Goal: Information Seeking & Learning: Learn about a topic

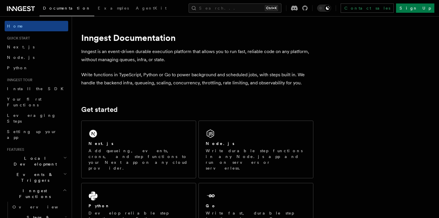
scroll to position [53, 0]
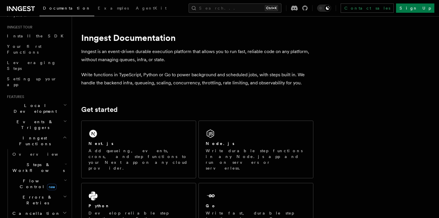
click at [65, 162] on icon "button" at bounding box center [66, 164] width 2 height 5
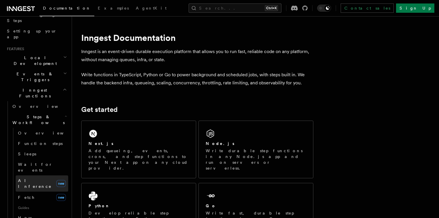
click at [36, 178] on span "AI Inference" at bounding box center [36, 184] width 36 height 12
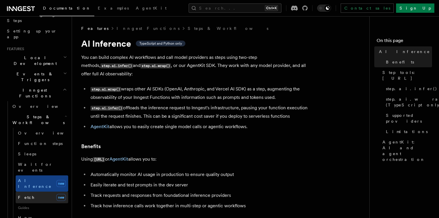
click at [28, 195] on span "Fetch" at bounding box center [26, 197] width 17 height 5
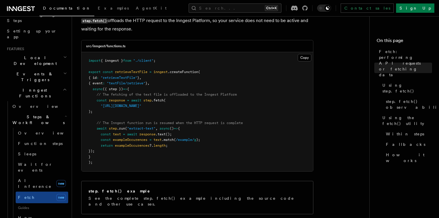
scroll to position [222, 0]
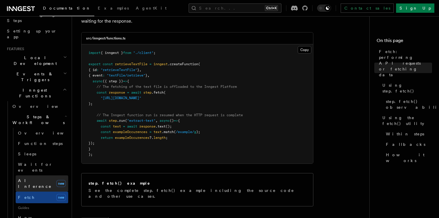
click at [28, 178] on span "AI Inference" at bounding box center [35, 183] width 34 height 10
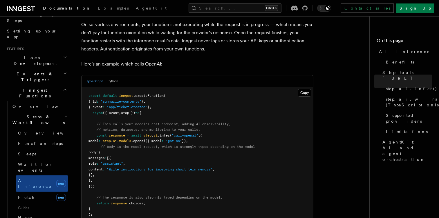
scroll to position [296, 0]
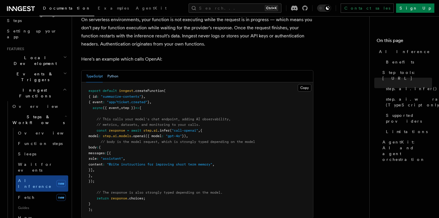
click at [114, 71] on button "Python" at bounding box center [112, 77] width 11 height 12
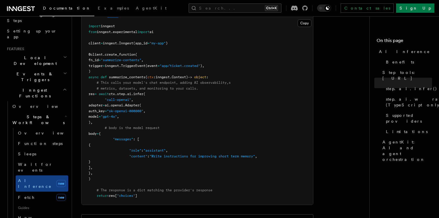
scroll to position [365, 0]
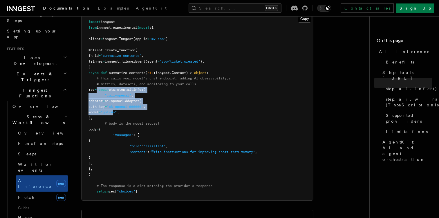
drag, startPoint x: 106, startPoint y: 84, endPoint x: 138, endPoint y: 112, distance: 42.3
click at [138, 112] on pre "import inngest from inngest . experimental import ai client = inngest . Inngest…" at bounding box center [198, 106] width 232 height 187
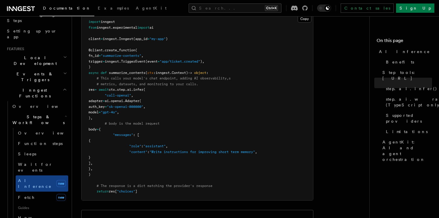
drag, startPoint x: 100, startPoint y: 121, endPoint x: 128, endPoint y: 156, distance: 44.4
click at [128, 156] on pre "import inngest from inngest . experimental import ai client = inngest . Inngest…" at bounding box center [198, 106] width 232 height 187
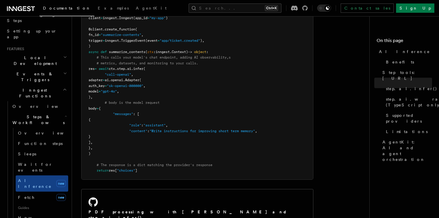
scroll to position [321, 0]
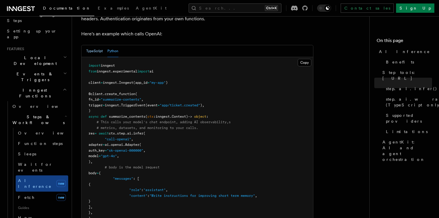
click at [94, 45] on button "TypeScript" at bounding box center [94, 51] width 17 height 12
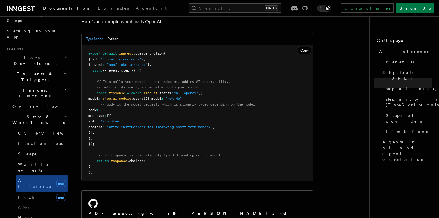
scroll to position [334, 0]
click at [115, 32] on button "Python" at bounding box center [112, 38] width 11 height 12
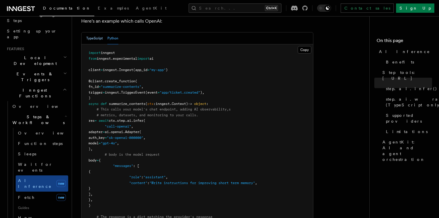
click at [93, 33] on button "TypeScript" at bounding box center [94, 38] width 17 height 12
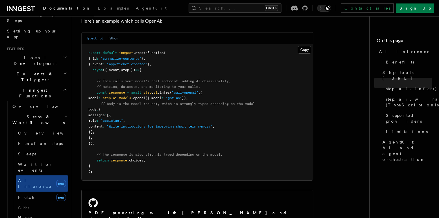
click at [112, 32] on button "Python" at bounding box center [112, 38] width 11 height 12
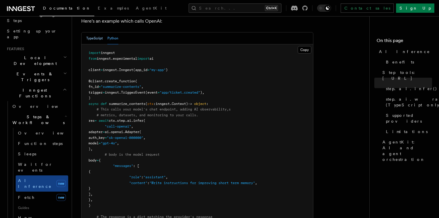
click at [95, 32] on button "TypeScript" at bounding box center [94, 38] width 17 height 12
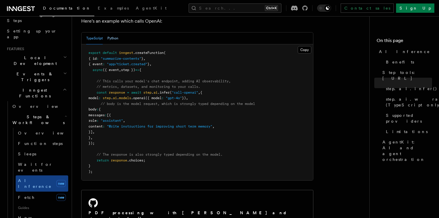
click at [115, 32] on button "Python" at bounding box center [112, 38] width 11 height 12
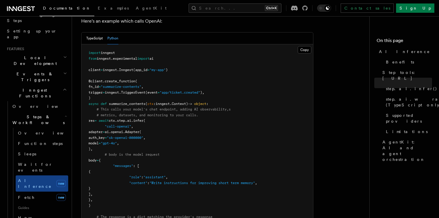
drag, startPoint x: 93, startPoint y: 96, endPoint x: 120, endPoint y: 144, distance: 55.6
click at [120, 144] on pre "import inngest from inngest . experimental import ai client = inngest . Inngest…" at bounding box center [198, 137] width 232 height 187
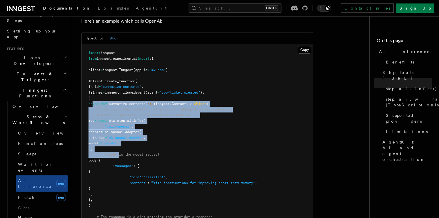
click at [120, 144] on pre "import inngest from inngest . experimental import ai client = inngest . Inngest…" at bounding box center [198, 137] width 232 height 187
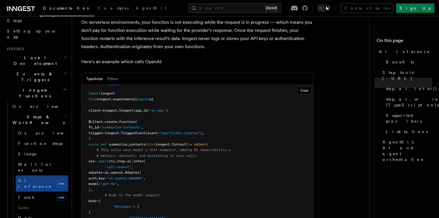
scroll to position [294, 0]
click at [94, 72] on button "TypeScript" at bounding box center [94, 78] width 17 height 12
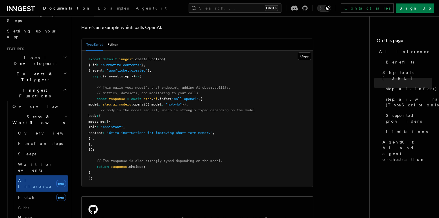
scroll to position [319, 0]
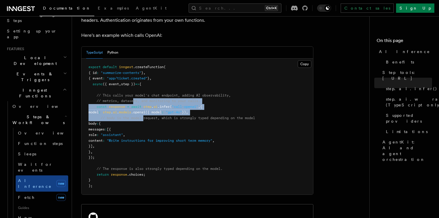
drag, startPoint x: 135, startPoint y: 93, endPoint x: 147, endPoint y: 113, distance: 22.8
click at [147, 113] on pre "export default inngest .createFunction ( { id : "summarize-contents" } , { even…" at bounding box center [198, 127] width 232 height 136
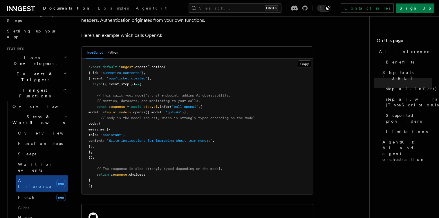
click at [162, 110] on span "({ model" at bounding box center [153, 112] width 16 height 4
click at [99, 110] on span "model" at bounding box center [93, 112] width 10 height 4
click at [105, 127] on span "messages" at bounding box center [96, 129] width 16 height 4
click at [101, 133] on span at bounding box center [100, 135] width 2 height 4
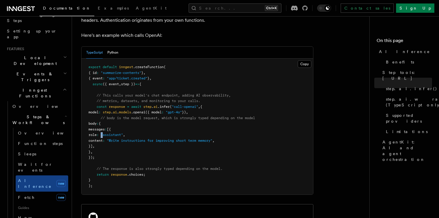
click at [101, 133] on span at bounding box center [100, 135] width 2 height 4
drag, startPoint x: 115, startPoint y: 133, endPoint x: 134, endPoint y: 133, distance: 19.4
click at [134, 139] on span "content : "Write instructions for improving short term memory" ," at bounding box center [151, 141] width 126 height 4
click at [134, 139] on span ""Write instructions for improving short term memory"" at bounding box center [160, 141] width 106 height 4
drag, startPoint x: 134, startPoint y: 133, endPoint x: 165, endPoint y: 132, distance: 30.5
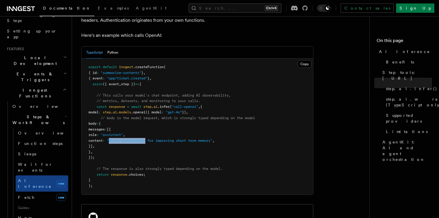
click at [165, 139] on span ""Write instructions for improving short term memory"" at bounding box center [160, 141] width 106 height 4
click at [189, 139] on span ""Write instructions for improving short term memory"" at bounding box center [160, 141] width 106 height 4
drag, startPoint x: 189, startPoint y: 134, endPoint x: 178, endPoint y: 136, distance: 10.6
click at [178, 136] on pre "export default inngest .createFunction ( { id : "summarize-contents" } , { even…" at bounding box center [198, 127] width 232 height 136
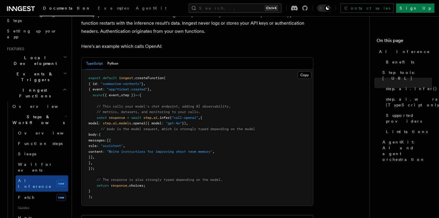
scroll to position [332, 0]
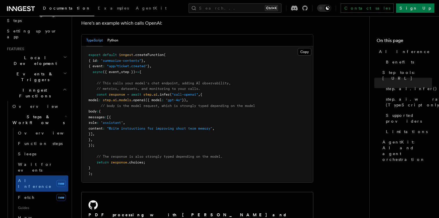
click at [111, 93] on span "response" at bounding box center [117, 95] width 16 height 4
drag, startPoint x: 134, startPoint y: 85, endPoint x: 149, endPoint y: 85, distance: 15.7
click at [149, 93] on span "const response = await step . ai .infer ( "call-openai" , {" at bounding box center [145, 95] width 114 height 4
click at [149, 93] on span "step" at bounding box center [147, 95] width 8 height 4
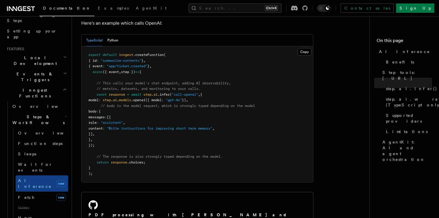
click at [164, 93] on span ".infer" at bounding box center [164, 95] width 12 height 4
click at [170, 93] on span ".infer" at bounding box center [164, 95] width 12 height 4
click at [186, 93] on span ""call-openai"" at bounding box center [185, 95] width 26 height 4
click at [132, 90] on pre "export default inngest .createFunction ( { id : "summarize-contents" } , { even…" at bounding box center [198, 114] width 232 height 136
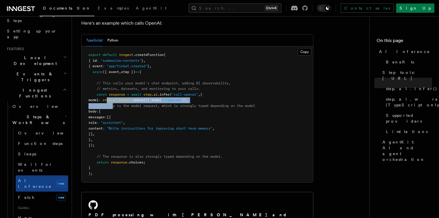
drag, startPoint x: 115, startPoint y: 96, endPoint x: 138, endPoint y: 95, distance: 23.5
click at [138, 95] on pre "export default inngest .createFunction ( { id : "summarize-contents" } , { even…" at bounding box center [198, 114] width 232 height 136
drag, startPoint x: 151, startPoint y: 94, endPoint x: 180, endPoint y: 94, distance: 29.0
click at [180, 94] on pre "export default inngest .createFunction ( { id : "summarize-contents" } , { even…" at bounding box center [198, 114] width 232 height 136
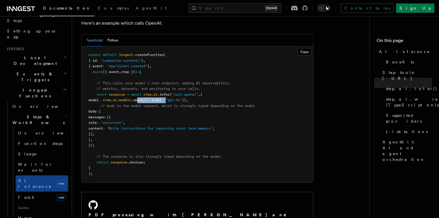
click at [180, 98] on span ""gpt-4o"" at bounding box center [174, 100] width 16 height 4
drag, startPoint x: 118, startPoint y: 102, endPoint x: 133, endPoint y: 99, distance: 14.9
click at [133, 99] on pre "export default inngest .createFunction ( { id : "summarize-contents" } , { even…" at bounding box center [198, 114] width 232 height 136
click at [133, 104] on span "// body is the model request, which is strongly typed depending on the model" at bounding box center [178, 106] width 154 height 4
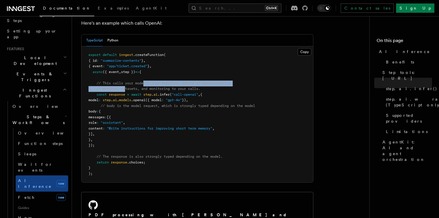
drag, startPoint x: 126, startPoint y: 81, endPoint x: 153, endPoint y: 76, distance: 27.7
click at [153, 76] on code "export default inngest .createFunction ( { id : "summarize-contents" } , { even…" at bounding box center [171, 114] width 167 height 123
click at [169, 81] on span "// This calls your model's chat endpoint, adding AI observability," at bounding box center [164, 83] width 134 height 4
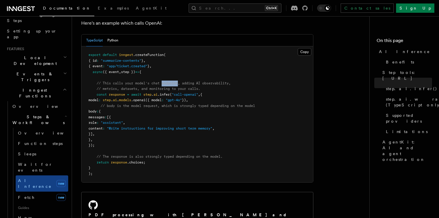
drag, startPoint x: 169, startPoint y: 75, endPoint x: 190, endPoint y: 75, distance: 20.9
click at [190, 81] on span "// This calls your model's chat endpoint, adding AI observability," at bounding box center [164, 83] width 134 height 4
click at [201, 81] on span "// This calls your model's chat endpoint, adding AI observability," at bounding box center [164, 83] width 134 height 4
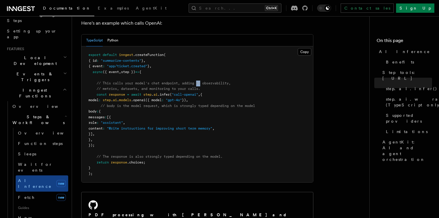
click at [201, 81] on span "// This calls your model's chat endpoint, adding AI observability," at bounding box center [164, 83] width 134 height 4
click at [102, 87] on span "// metrics, datasets, and monitoring to your calls." at bounding box center [149, 89] width 104 height 4
drag, startPoint x: 102, startPoint y: 80, endPoint x: 127, endPoint y: 81, distance: 24.1
click at [127, 87] on span "// metrics, datasets, and monitoring to your calls." at bounding box center [149, 89] width 104 height 4
click at [119, 93] on span "response" at bounding box center [117, 95] width 16 height 4
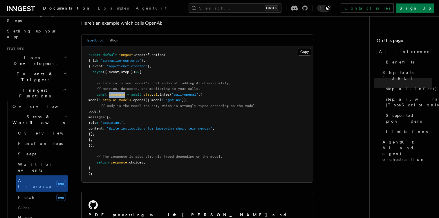
click at [119, 93] on span "response" at bounding box center [117, 95] width 16 height 4
click at [118, 123] on pre "export default inngest .createFunction ( { id : "summarize-contents" } , { even…" at bounding box center [198, 114] width 232 height 136
click at [123, 121] on span ""assistant"" at bounding box center [112, 123] width 22 height 4
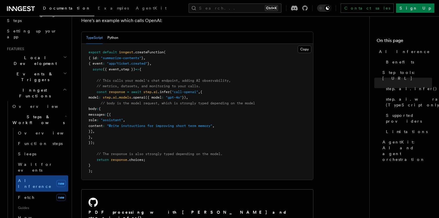
drag, startPoint x: 112, startPoint y: 140, endPoint x: 149, endPoint y: 140, distance: 36.6
click at [149, 140] on pre "export default inngest .createFunction ( { id : "summarize-contents" } , { even…" at bounding box center [198, 112] width 232 height 136
click at [173, 152] on span "// The response is also strongly typed depending on the model." at bounding box center [160, 154] width 126 height 4
drag, startPoint x: 173, startPoint y: 144, endPoint x: 192, endPoint y: 145, distance: 19.4
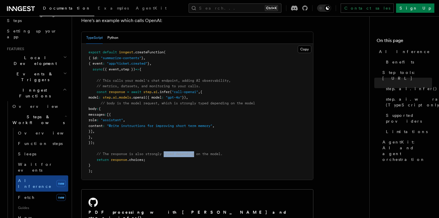
click at [192, 152] on span "// The response is also strongly typed depending on the model." at bounding box center [160, 154] width 126 height 4
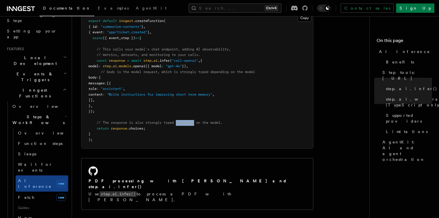
click at [166, 158] on div "PDF processing with [PERSON_NAME] and step.ai.infer() Use step.ai.infer() to pr…" at bounding box center [198, 183] width 232 height 51
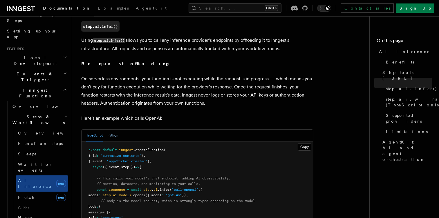
click at [113, 130] on button "Python" at bounding box center [112, 136] width 11 height 12
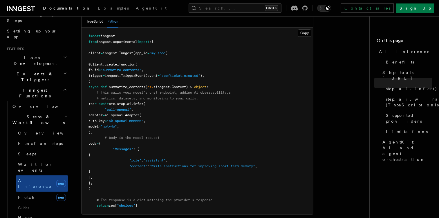
scroll to position [345, 0]
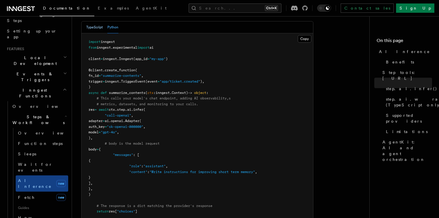
click at [95, 22] on button "TypeScript" at bounding box center [94, 27] width 17 height 12
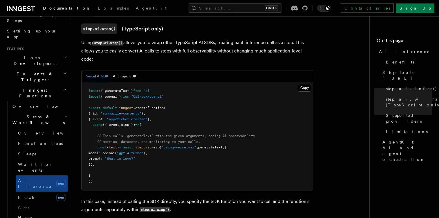
scroll to position [613, 0]
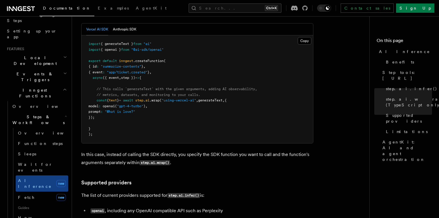
drag, startPoint x: 101, startPoint y: 43, endPoint x: 129, endPoint y: 80, distance: 46.3
click at [129, 80] on code "import { generateText } from "ai" import { openai } from "@ai-sdk/openai" expor…" at bounding box center [172, 89] width 169 height 95
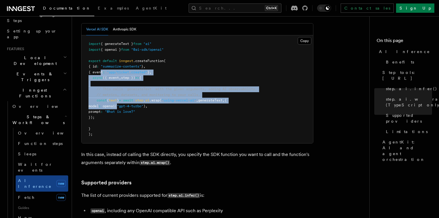
click at [117, 104] on span "(" at bounding box center [116, 106] width 2 height 4
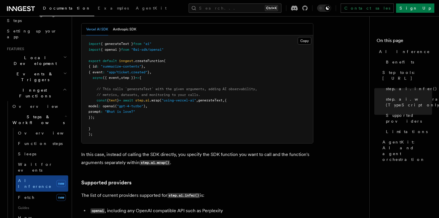
click at [135, 104] on span ""gpt-4-turbo"" at bounding box center [130, 106] width 26 height 4
click at [167, 77] on pre "import { generateText } from "ai" import { openai } from "@ai-sdk/openai" expor…" at bounding box center [198, 89] width 232 height 108
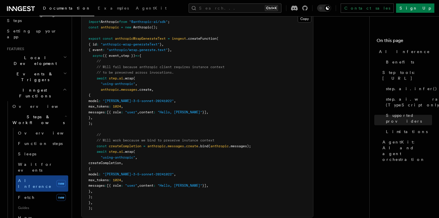
scroll to position [937, 0]
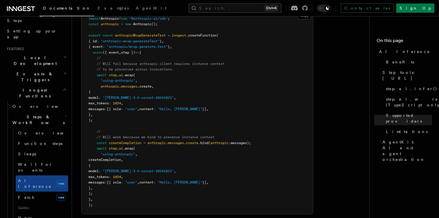
drag, startPoint x: 112, startPoint y: 72, endPoint x: 151, endPoint y: 138, distance: 76.5
click at [151, 138] on pre "import Anthropic from "@anthropic-ai/sdk" ; const anthropic = new Anthropic ();…" at bounding box center [198, 112] width 232 height 204
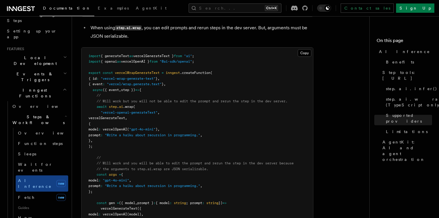
scroll to position [1142, 0]
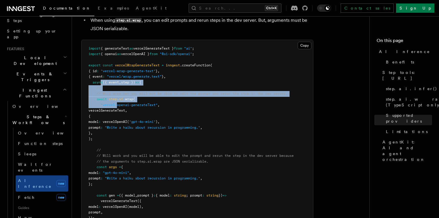
drag, startPoint x: 102, startPoint y: 53, endPoint x: 134, endPoint y: 105, distance: 60.9
click at [134, 105] on pre "import { generateText as vercelGenerateText } from "ai" ; import { openai as ve…" at bounding box center [198, 145] width 232 height 210
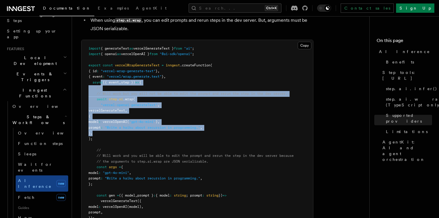
scroll to position [1032, 0]
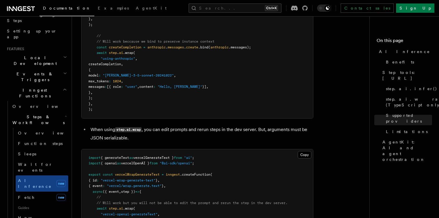
click at [133, 126] on li "When using step.ai.wrap , you can edit prompts and rerun steps in the dev serve…" at bounding box center [201, 134] width 225 height 17
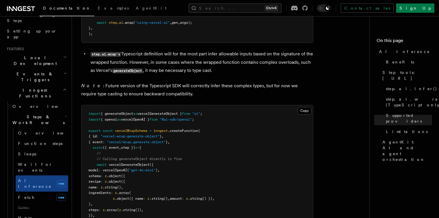
scroll to position [1360, 0]
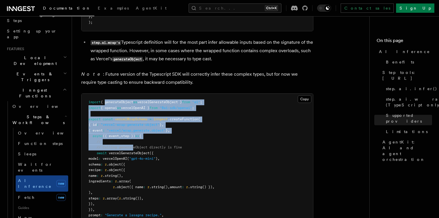
drag, startPoint x: 105, startPoint y: 75, endPoint x: 156, endPoint y: 160, distance: 99.3
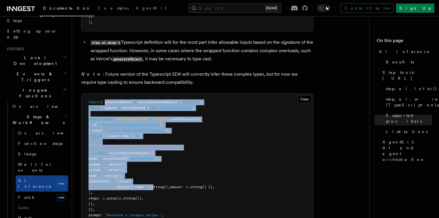
click at [156, 185] on span ".string" at bounding box center [156, 187] width 14 height 4
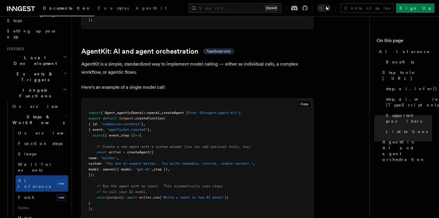
scroll to position [1687, 0]
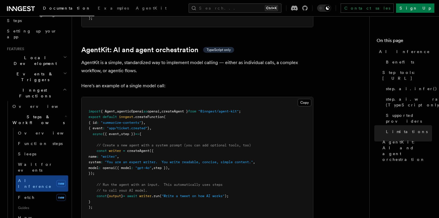
drag, startPoint x: 103, startPoint y: 92, endPoint x: 117, endPoint y: 82, distance: 17.0
click at [105, 97] on pre "import { Agent , agenticOpenai as openai , createAgent } from "@inngest/agent-k…" at bounding box center [198, 159] width 232 height 125
click at [123, 109] on span "agenticOpenai" at bounding box center [130, 111] width 26 height 4
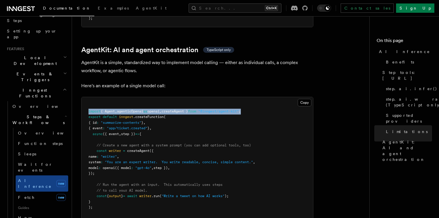
drag, startPoint x: 89, startPoint y: 84, endPoint x: 268, endPoint y: 83, distance: 178.7
click at [268, 97] on pre "import { Agent , agenticOpenai as openai , createAgent } from "@inngest/agent-k…" at bounding box center [198, 159] width 232 height 125
copy span "import { Agent , agenticOpenai as openai , createAgent } from "@inngest/agent-k…"
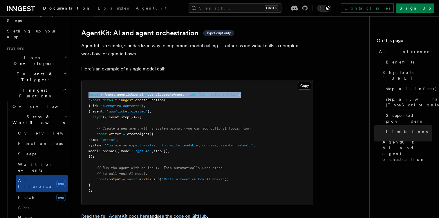
scroll to position [1705, 0]
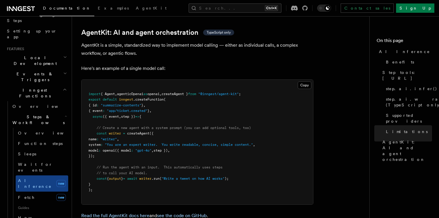
click at [210, 85] on pre "import { Agent , agenticOpenai as openai , createAgent } from "@inngest/agent-k…" at bounding box center [198, 142] width 232 height 125
click at [131, 131] on span "createAgent" at bounding box center [138, 133] width 22 height 4
click at [149, 131] on span "createAgent" at bounding box center [138, 133] width 22 height 4
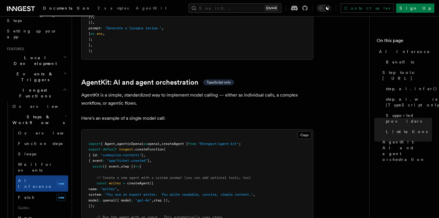
scroll to position [1641, 0]
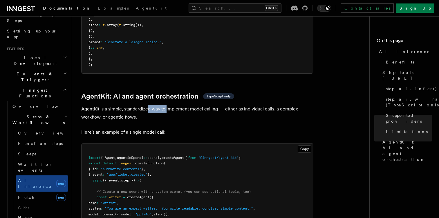
drag, startPoint x: 147, startPoint y: 82, endPoint x: 170, endPoint y: 82, distance: 22.9
click at [170, 105] on p "AgentKit is a simple, standardized way to implement model calling — either as i…" at bounding box center [197, 113] width 232 height 16
drag, startPoint x: 180, startPoint y: 82, endPoint x: 202, endPoint y: 83, distance: 22.6
click at [202, 105] on p "AgentKit is a simple, standardized way to implement model calling — either as i…" at bounding box center [197, 113] width 232 height 16
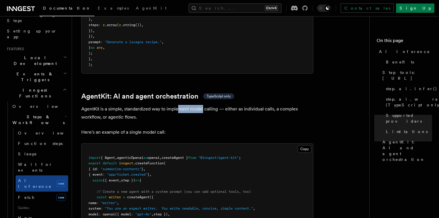
click at [202, 105] on p "AgentKit is a simple, standardized way to implement model calling — either as i…" at bounding box center [197, 113] width 232 height 16
drag, startPoint x: 224, startPoint y: 83, endPoint x: 253, endPoint y: 83, distance: 28.4
click at [253, 105] on p "AgentKit is a simple, standardized way to implement model calling — either as i…" at bounding box center [197, 113] width 232 height 16
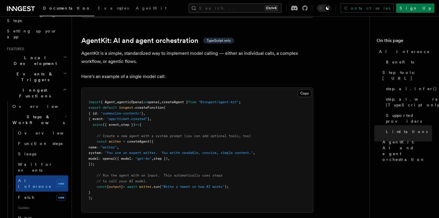
scroll to position [1698, 0]
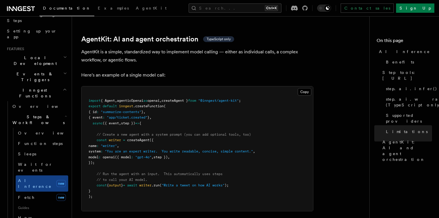
click at [115, 86] on pre "import { Agent , agenticOpenai as openai , createAgent } from "@inngest/agent-k…" at bounding box center [198, 148] width 232 height 125
click at [132, 99] on span "agenticOpenai" at bounding box center [130, 101] width 26 height 4
click at [160, 99] on span "openai" at bounding box center [153, 101] width 12 height 4
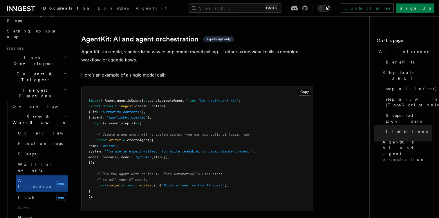
click at [180, 99] on span "createAgent }" at bounding box center [175, 101] width 26 height 4
click at [212, 86] on pre "import { Agent , agenticOpenai as openai , createAgent } from "@inngest/agent-k…" at bounding box center [198, 148] width 232 height 125
click at [107, 110] on span ""summarize-contents"" at bounding box center [121, 112] width 41 height 4
click at [103, 115] on span "{ event" at bounding box center [95, 117] width 14 height 4
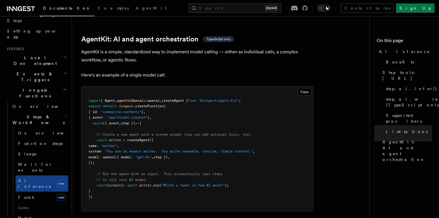
click at [103, 115] on span "{ event" at bounding box center [95, 117] width 14 height 4
click at [98, 121] on span "async" at bounding box center [98, 123] width 10 height 4
click at [114, 121] on span "({ event" at bounding box center [111, 123] width 16 height 4
click at [127, 121] on span "step })" at bounding box center [128, 123] width 14 height 4
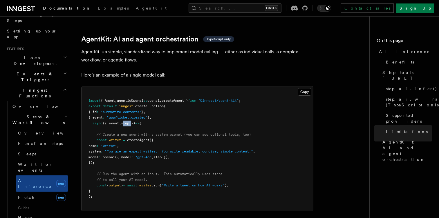
click at [127, 121] on span "step })" at bounding box center [128, 123] width 14 height 4
click at [117, 104] on pre "import { Agent , agenticOpenai as openai , createAgent } from "@inngest/agent-k…" at bounding box center [198, 148] width 232 height 125
click at [126, 133] on span "// Create a new agent with a system prompt (you can add optional tools, too)" at bounding box center [174, 135] width 154 height 4
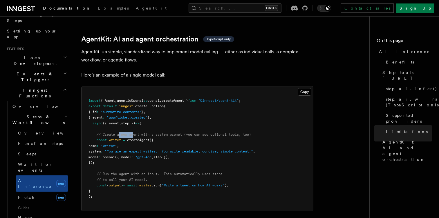
drag, startPoint x: 120, startPoint y: 106, endPoint x: 136, endPoint y: 106, distance: 16.3
click at [136, 133] on span "// Create a new agent with a system prompt (you can add optional tools, too)" at bounding box center [174, 135] width 154 height 4
drag, startPoint x: 141, startPoint y: 106, endPoint x: 166, endPoint y: 109, distance: 25.4
click at [166, 133] on span "// Create a new agent with a system prompt (you can add optional tools, too)" at bounding box center [174, 135] width 154 height 4
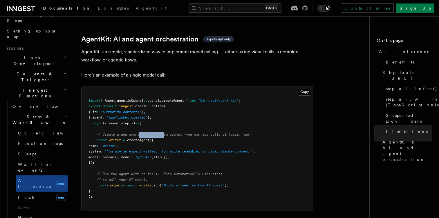
click at [166, 133] on span "// Create a new agent with a system prompt (you can add optional tools, too)" at bounding box center [174, 135] width 154 height 4
click at [181, 133] on span "// Create a new agent with a system prompt (you can add optional tools, too)" at bounding box center [174, 135] width 154 height 4
click at [162, 110] on pre "import { Agent , agenticOpenai as openai , createAgent } from "@inngest/agent-k…" at bounding box center [198, 148] width 232 height 125
click at [190, 109] on pre "import { Agent , agenticOpenai as openai , createAgent } from "@inngest/agent-k…" at bounding box center [198, 148] width 232 height 125
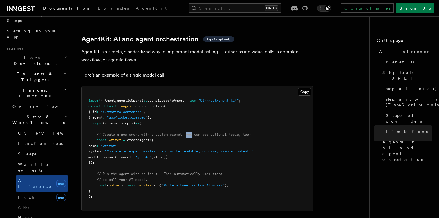
drag, startPoint x: 190, startPoint y: 109, endPoint x: 212, endPoint y: 109, distance: 21.5
click at [212, 109] on pre "import { Agent , agenticOpenai as openai , createAgent } from "@inngest/agent-k…" at bounding box center [198, 148] width 232 height 125
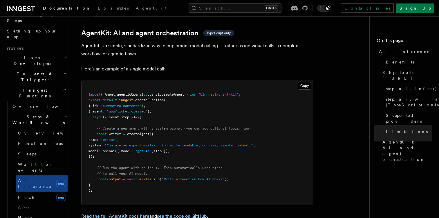
scroll to position [1707, 0]
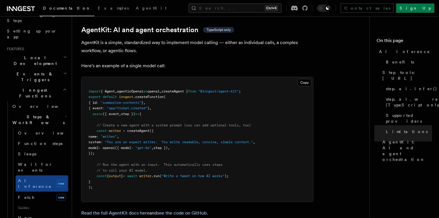
click at [98, 129] on span "const" at bounding box center [102, 131] width 10 height 4
drag, startPoint x: 96, startPoint y: 102, endPoint x: 113, endPoint y: 124, distance: 27.6
click at [113, 124] on pre "import { Agent , agenticOpenai as openai , createAgent } from "@inngest/agent-k…" at bounding box center [198, 139] width 232 height 125
copy code "const writer = createAgent ({ name : "writer" , system : "You are an expert wri…"
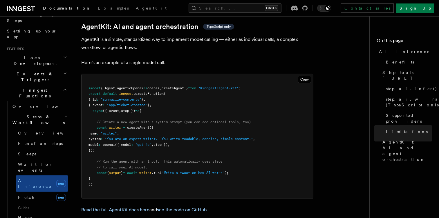
scroll to position [1712, 0]
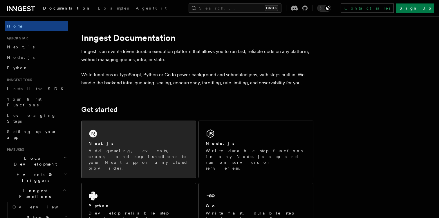
click at [111, 150] on p "Add queueing, events, crons, and step functions to your Next app on any cloud p…" at bounding box center [138, 159] width 100 height 23
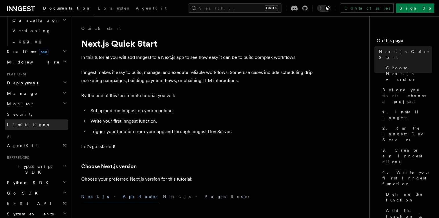
scroll to position [213, 0]
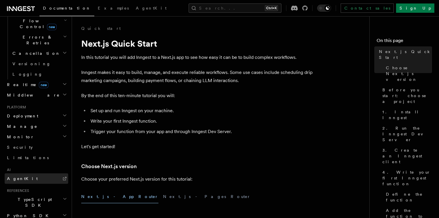
click at [30, 174] on link "AgentKit" at bounding box center [37, 179] width 64 height 10
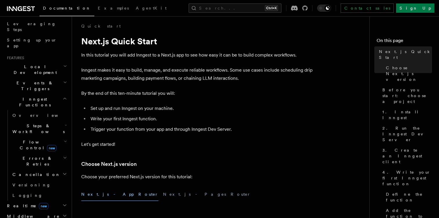
scroll to position [78, 0]
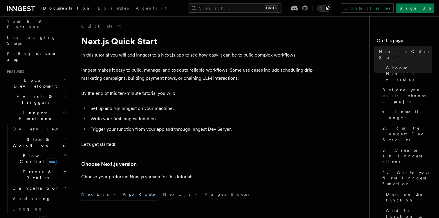
click at [57, 134] on h2 "Steps & Workflows" at bounding box center [39, 142] width 58 height 16
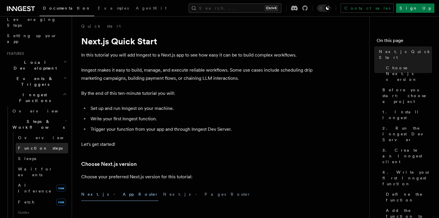
scroll to position [100, 0]
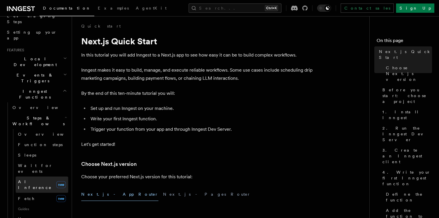
click at [26, 180] on span "AI Inference" at bounding box center [35, 185] width 34 height 10
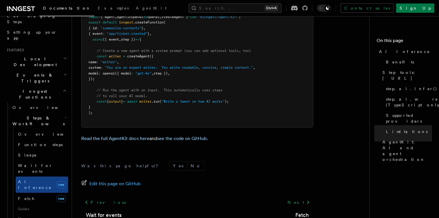
scroll to position [1687, 0]
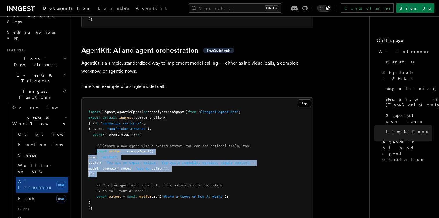
drag, startPoint x: 97, startPoint y: 125, endPoint x: 115, endPoint y: 151, distance: 31.4
click at [115, 151] on pre "import { Agent , agenticOpenai as openai , createAgent } from "@inngest/agent-k…" at bounding box center [198, 160] width 232 height 125
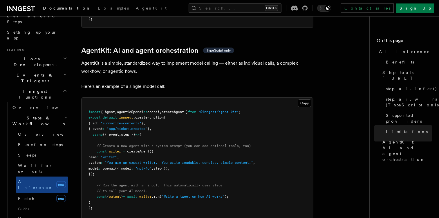
click at [137, 149] on span "createAgent" at bounding box center [138, 151] width 22 height 4
click at [114, 149] on span "writer" at bounding box center [115, 151] width 12 height 4
click at [137, 149] on span "createAgent" at bounding box center [138, 151] width 22 height 4
click at [123, 148] on pre "import { Agent , agenticOpenai as openai , createAgent } from "@inngest/agent-k…" at bounding box center [198, 160] width 232 height 125
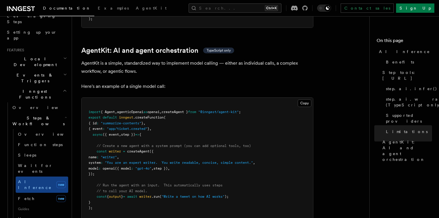
click at [153, 166] on pre "import { Agent , agenticOpenai as openai , createAgent } from "@inngest/agent-k…" at bounding box center [198, 160] width 232 height 125
click at [162, 195] on span "(" at bounding box center [161, 197] width 2 height 4
drag, startPoint x: 162, startPoint y: 171, endPoint x: 180, endPoint y: 173, distance: 17.8
click at [180, 173] on pre "import { Agent , agenticOpenai as openai , createAgent } from "@inngest/agent-k…" at bounding box center [198, 160] width 232 height 125
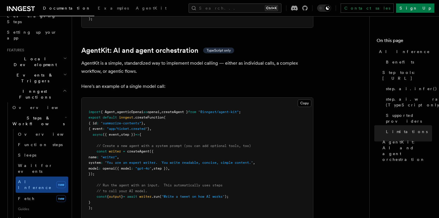
click at [180, 173] on pre "import { Agent , agenticOpenai as openai , createAgent } from "@inngest/agent-k…" at bounding box center [198, 160] width 232 height 125
click at [137, 195] on span "await" at bounding box center [132, 197] width 10 height 4
